Goal: Information Seeking & Learning: Learn about a topic

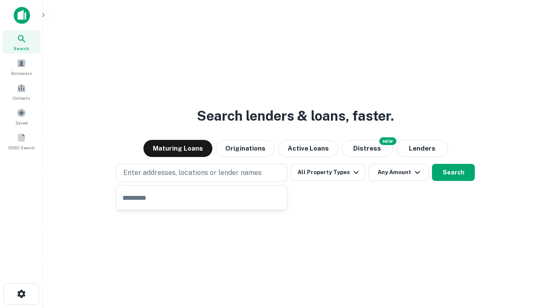
type input "**********"
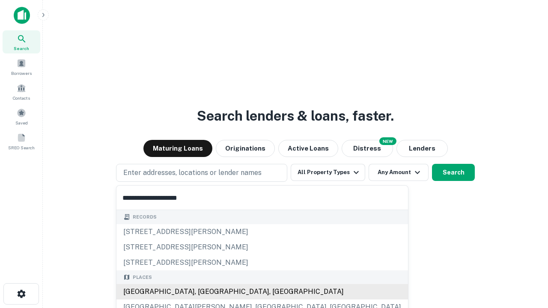
click at [205, 292] on div "Santa Monica, CA, USA" at bounding box center [263, 291] width 292 height 15
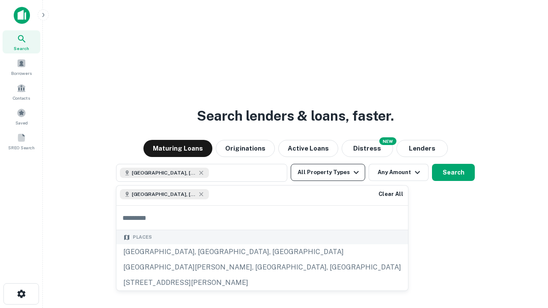
click at [328, 173] on button "All Property Types" at bounding box center [328, 172] width 75 height 17
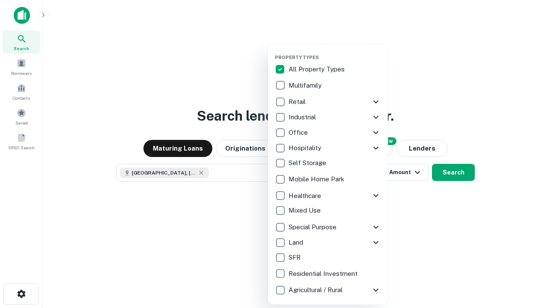
click at [335, 52] on button "button" at bounding box center [335, 52] width 120 height 0
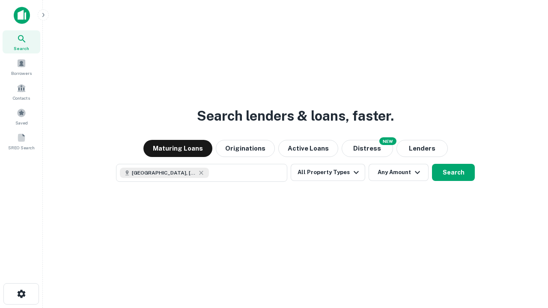
scroll to position [14, 0]
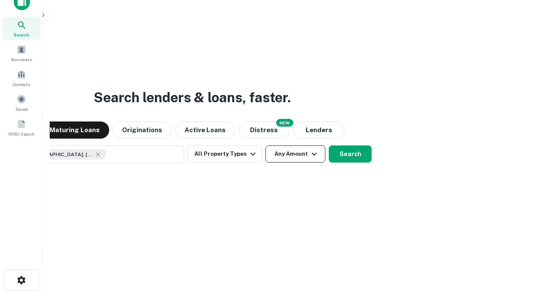
click at [266, 146] on button "Any Amount" at bounding box center [296, 154] width 60 height 17
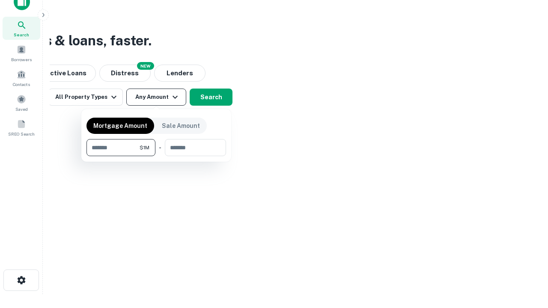
type input "*******"
click at [156, 156] on button "button" at bounding box center [157, 156] width 140 height 0
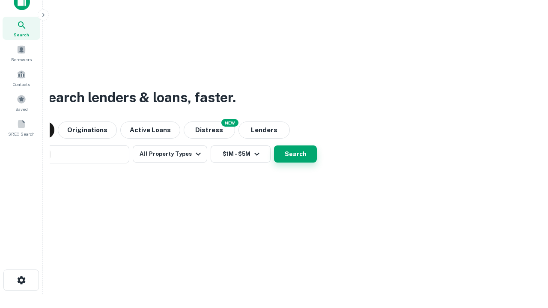
click at [274, 146] on button "Search" at bounding box center [295, 154] width 43 height 17
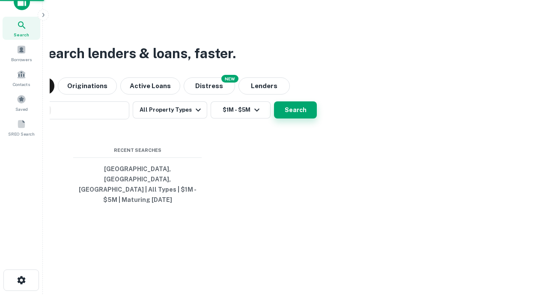
scroll to position [28, 242]
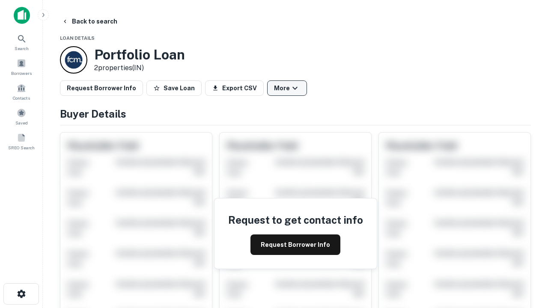
click at [287, 88] on button "More" at bounding box center [287, 88] width 40 height 15
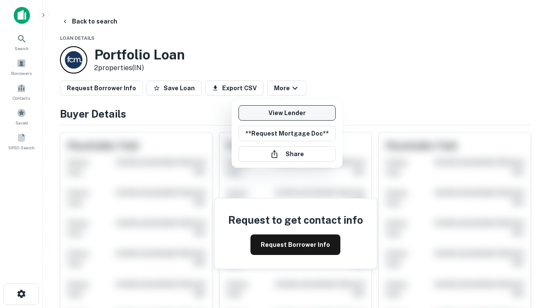
click at [287, 113] on link "View Lender" at bounding box center [287, 112] width 97 height 15
